Goal: Task Accomplishment & Management: Use online tool/utility

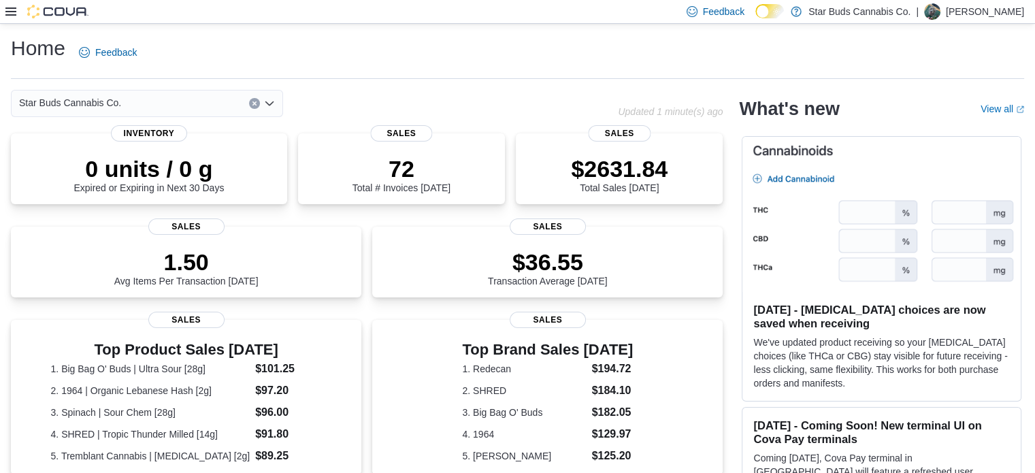
click at [9, 10] on icon at bounding box center [10, 11] width 11 height 11
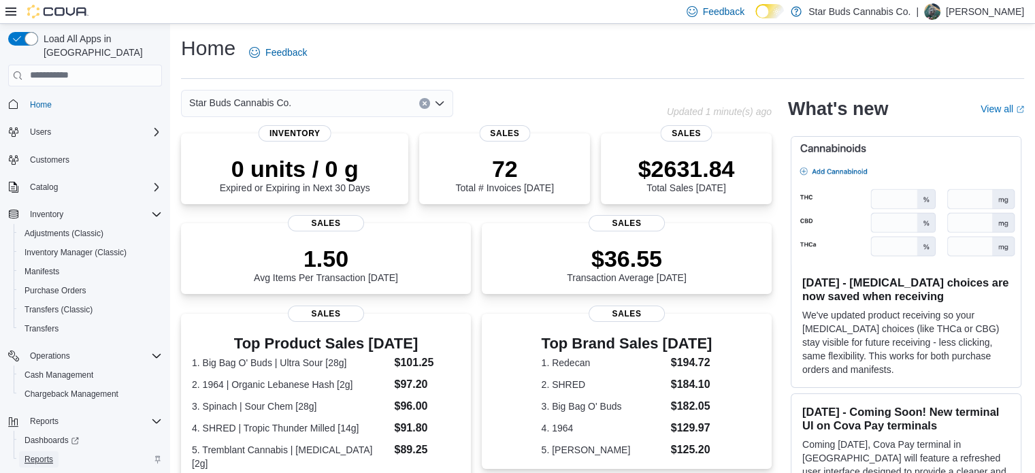
click at [35, 454] on span "Reports" at bounding box center [38, 459] width 29 height 11
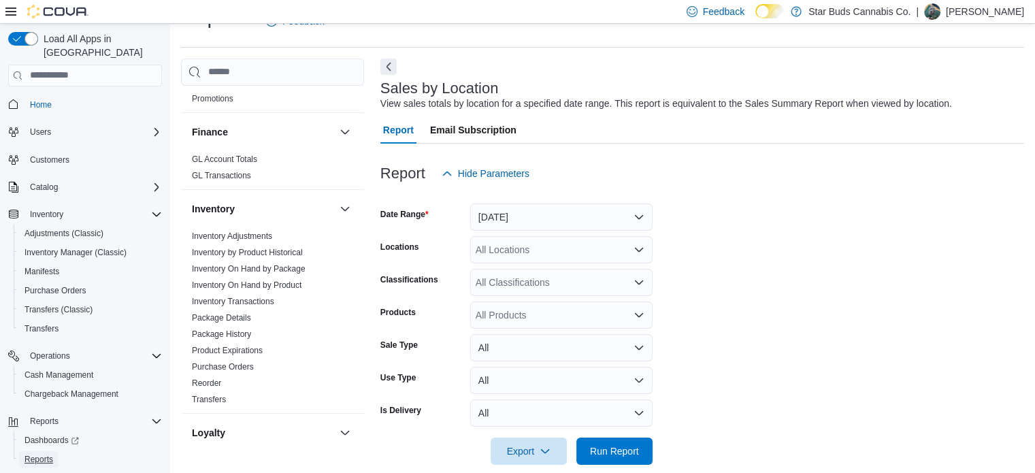
scroll to position [383, 0]
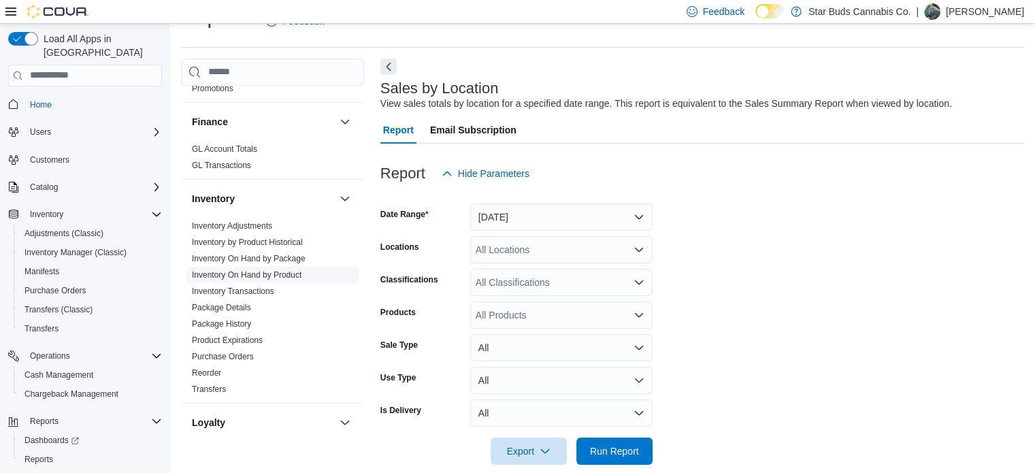
click at [271, 270] on link "Inventory On Hand by Product" at bounding box center [247, 275] width 110 height 10
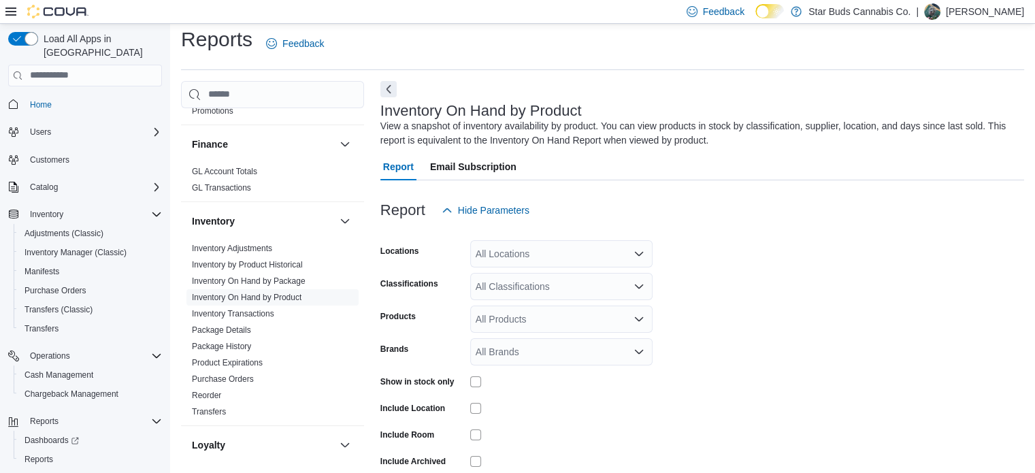
scroll to position [46, 0]
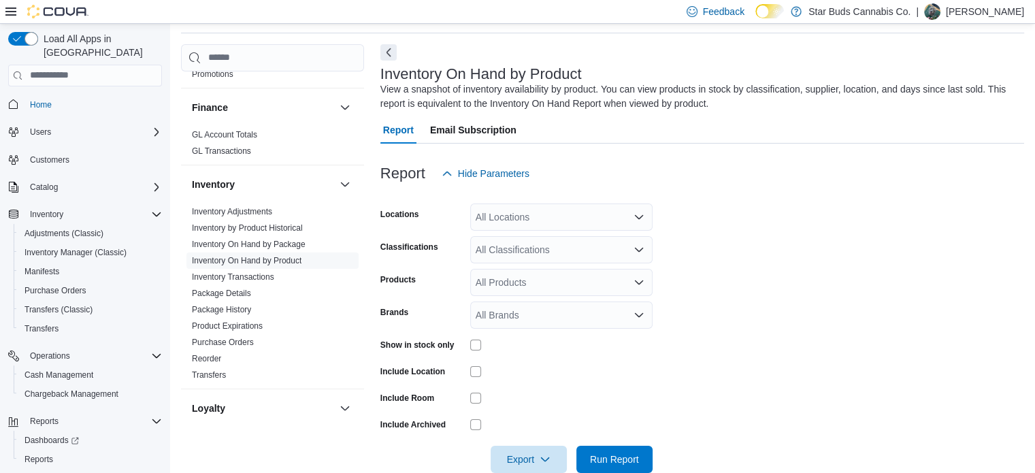
click at [547, 219] on div "All Locations" at bounding box center [561, 216] width 182 height 27
type input "*****"
click at [544, 240] on div "Innisfil" at bounding box center [561, 240] width 166 height 14
click at [405, 250] on label "Classifications" at bounding box center [409, 246] width 58 height 11
click at [475, 250] on input "Classifications" at bounding box center [475, 249] width 1 height 16
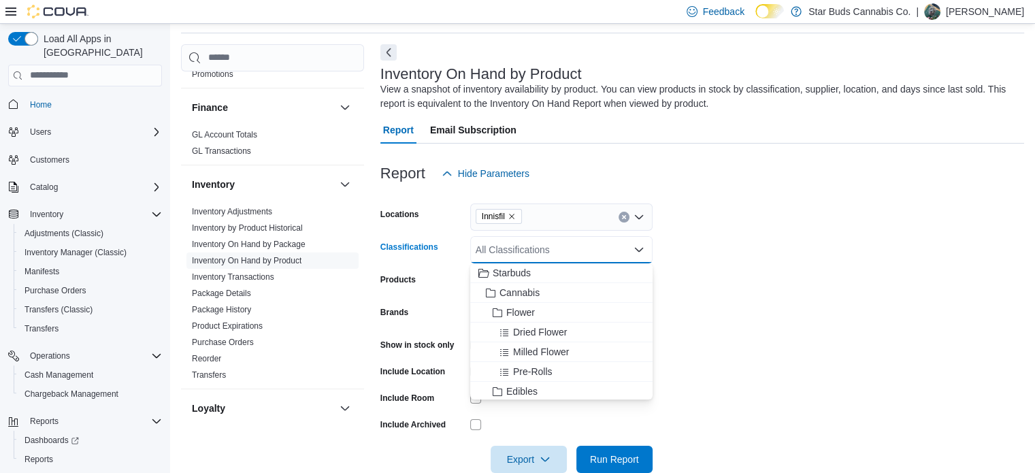
click at [816, 254] on form "Locations Innisfil Classifications All Classifications Combo box. Selected. Com…" at bounding box center [701, 330] width 643 height 286
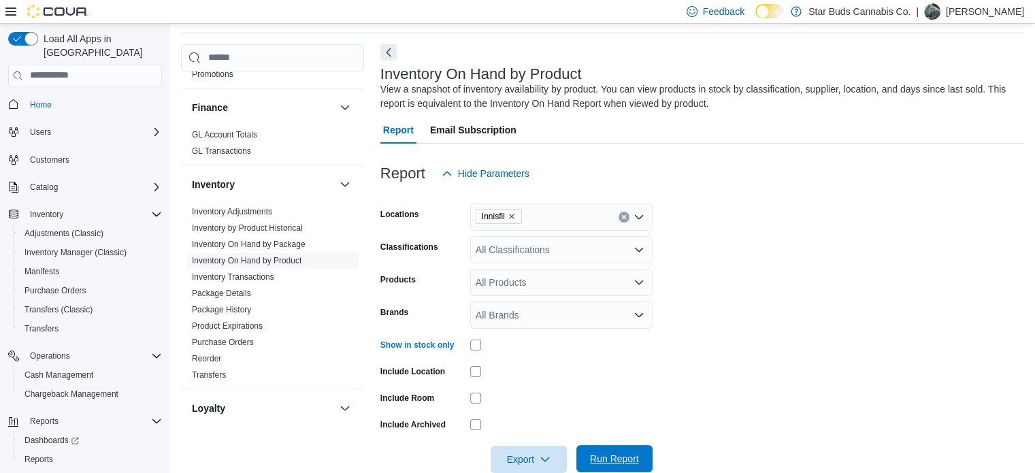
click at [631, 460] on span "Run Report" at bounding box center [614, 459] width 49 height 14
click at [531, 461] on span "Export" at bounding box center [529, 458] width 60 height 27
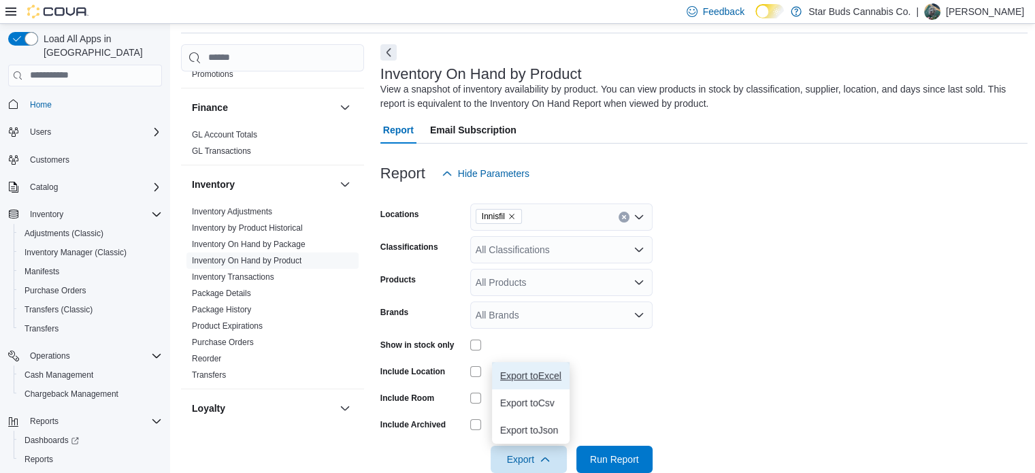
click at [534, 373] on span "Export to Excel" at bounding box center [530, 375] width 61 height 11
